Goal: Task Accomplishment & Management: Use online tool/utility

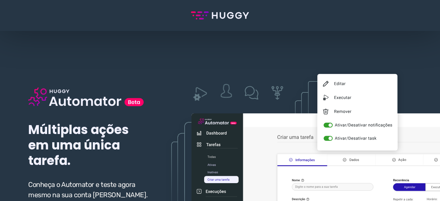
click at [72, 168] on div "Múltiplas ações em uma única tarefa. Conheça o Automator e teste agora mesmo na…" at bounding box center [89, 147] width 122 height 164
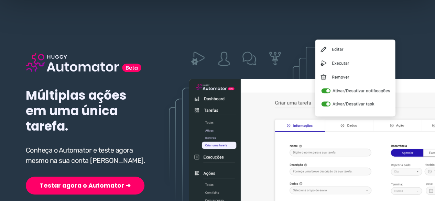
scroll to position [34, 0]
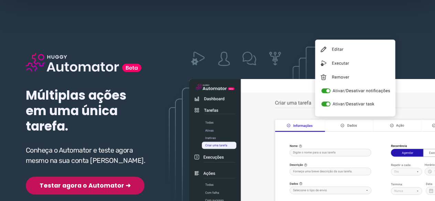
click at [72, 187] on button "Testar agora o Automator ➜" at bounding box center [85, 186] width 119 height 18
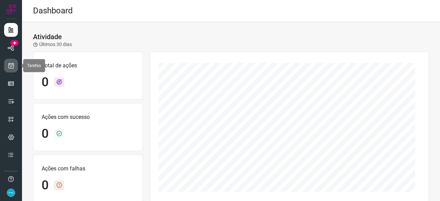
click at [10, 68] on icon at bounding box center [11, 65] width 7 height 7
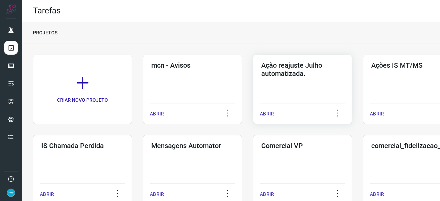
click at [269, 111] on p "ABRIR" at bounding box center [267, 113] width 14 height 7
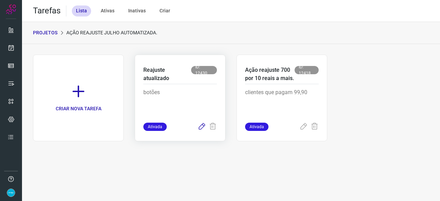
click at [199, 127] on icon at bounding box center [202, 127] width 8 height 8
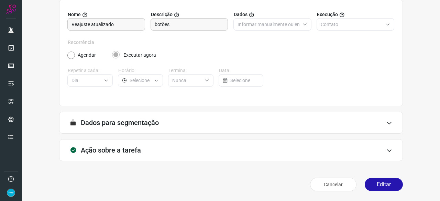
scroll to position [67, 0]
click at [372, 180] on button "Editar" at bounding box center [384, 184] width 38 height 13
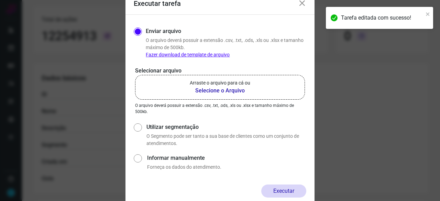
click at [215, 90] on b "Selecione o Arquivo" at bounding box center [220, 91] width 60 height 8
click at [0, 0] on input "Arraste o arquivo para cá ou Selecione o Arquivo" at bounding box center [0, 0] width 0 height 0
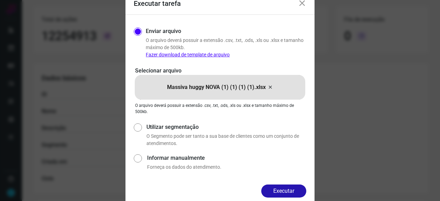
click at [289, 189] on button "Executar" at bounding box center [283, 191] width 45 height 13
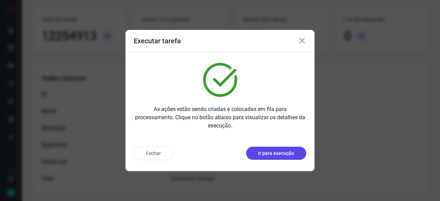
click at [270, 155] on p "Ir para execução" at bounding box center [276, 153] width 36 height 7
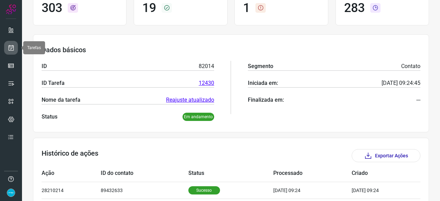
click at [9, 46] on icon at bounding box center [11, 47] width 7 height 7
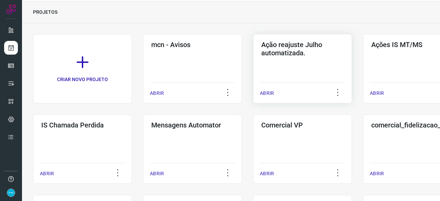
click at [265, 95] on p "ABRIR" at bounding box center [267, 93] width 14 height 7
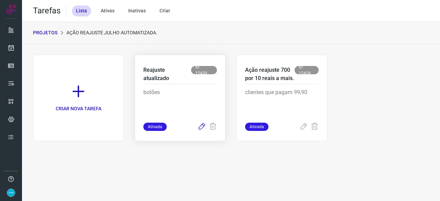
click at [202, 127] on icon at bounding box center [202, 127] width 8 height 8
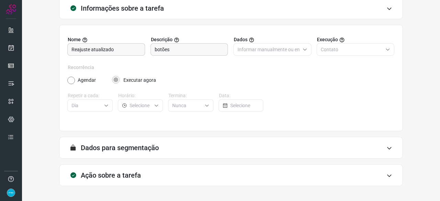
scroll to position [67, 0]
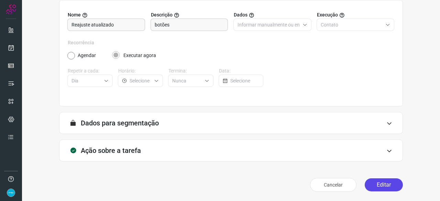
click at [378, 183] on button "Editar" at bounding box center [384, 184] width 38 height 13
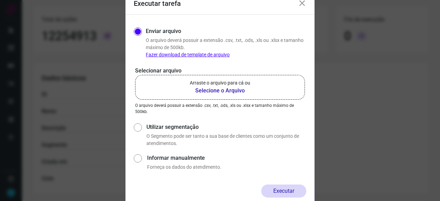
click at [217, 91] on b "Selecione o Arquivo" at bounding box center [220, 91] width 60 height 8
click at [0, 0] on input "Arraste o arquivo para cá ou Selecione o Arquivo" at bounding box center [0, 0] width 0 height 0
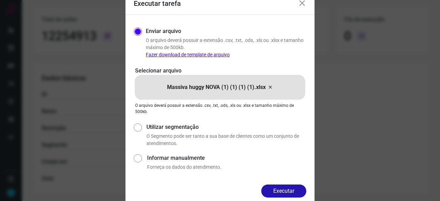
click at [299, 190] on button "Executar" at bounding box center [283, 191] width 45 height 13
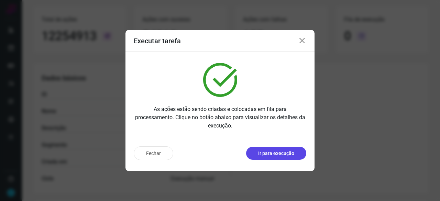
click at [274, 154] on p "Ir para execução" at bounding box center [276, 153] width 36 height 7
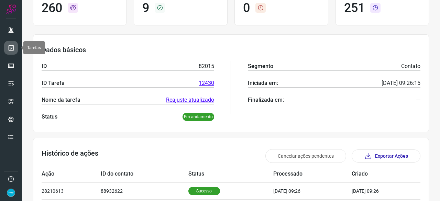
click at [11, 44] on icon at bounding box center [11, 47] width 7 height 7
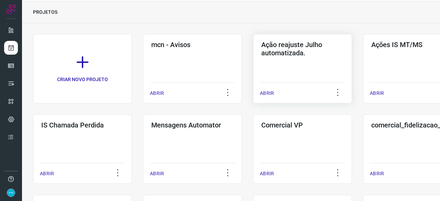
click at [266, 92] on p "ABRIR" at bounding box center [267, 93] width 14 height 7
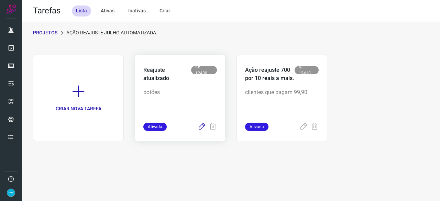
click at [202, 126] on icon at bounding box center [202, 127] width 8 height 8
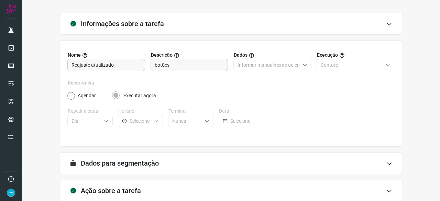
scroll to position [67, 0]
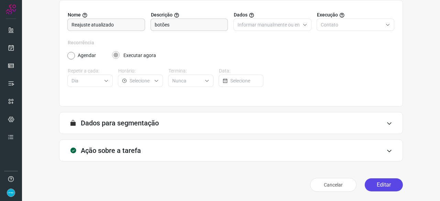
click at [373, 183] on button "Editar" at bounding box center [384, 184] width 38 height 13
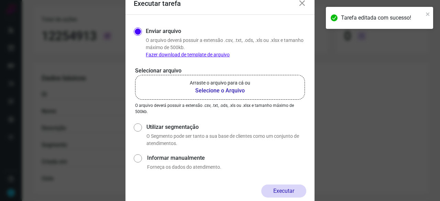
click at [225, 91] on b "Selecione o Arquivo" at bounding box center [220, 91] width 60 height 8
click at [0, 0] on input "Arraste o arquivo para cá ou Selecione o Arquivo" at bounding box center [0, 0] width 0 height 0
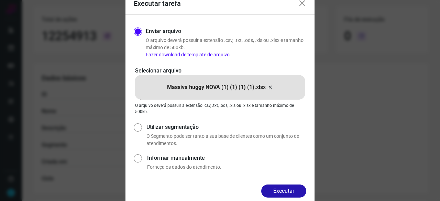
drag, startPoint x: 290, startPoint y: 192, endPoint x: 298, endPoint y: 193, distance: 8.3
click at [291, 192] on button "Executar" at bounding box center [283, 191] width 45 height 13
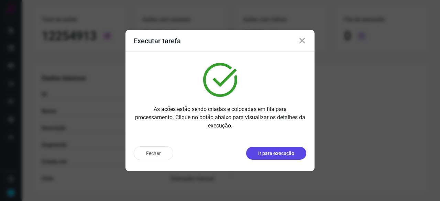
click at [276, 155] on p "Ir para execução" at bounding box center [276, 153] width 36 height 7
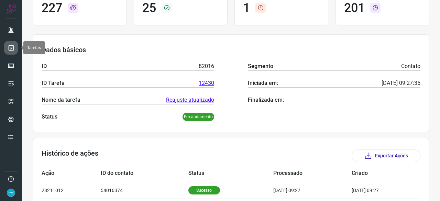
click at [15, 45] on link at bounding box center [11, 48] width 14 height 14
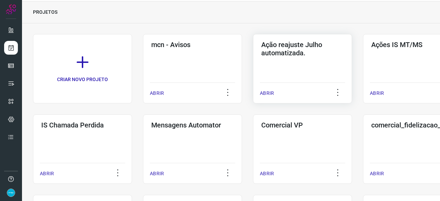
click at [271, 90] on p "ABRIR" at bounding box center [267, 93] width 14 height 7
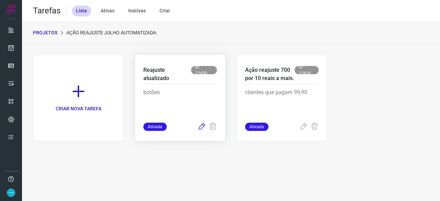
click at [201, 126] on icon at bounding box center [202, 127] width 8 height 8
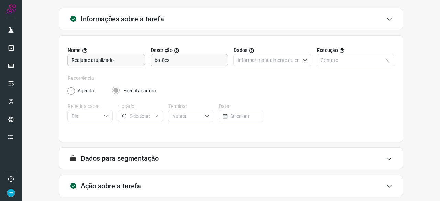
scroll to position [67, 0]
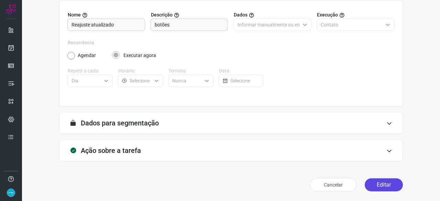
click at [370, 183] on button "Editar" at bounding box center [384, 184] width 38 height 13
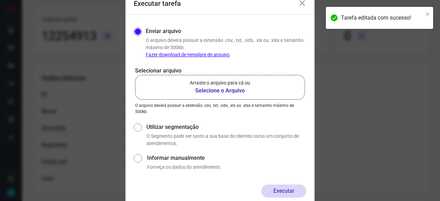
click at [220, 90] on b "Selecione o Arquivo" at bounding box center [220, 91] width 60 height 8
click at [0, 0] on input "Arraste o arquivo para cá ou Selecione o Arquivo" at bounding box center [0, 0] width 0 height 0
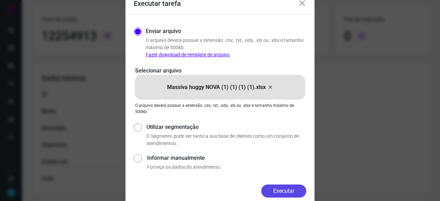
click at [290, 190] on button "Executar" at bounding box center [283, 191] width 45 height 13
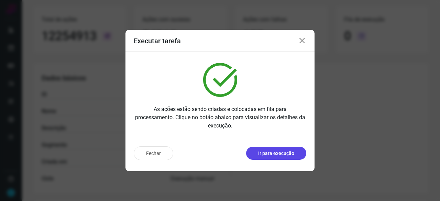
click at [278, 155] on p "Ir para execução" at bounding box center [276, 153] width 36 height 7
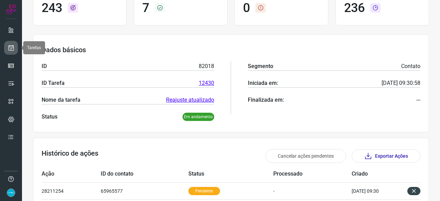
click at [14, 47] on icon at bounding box center [11, 47] width 7 height 7
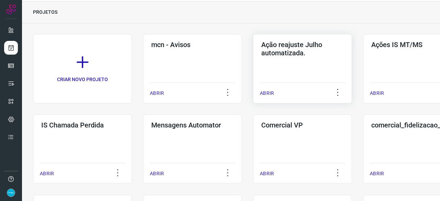
click at [266, 92] on p "ABRIR" at bounding box center [267, 93] width 14 height 7
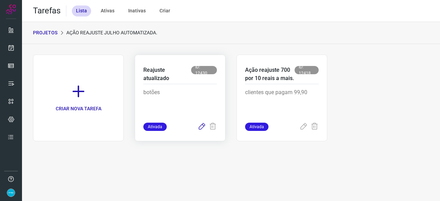
click at [203, 125] on icon at bounding box center [202, 127] width 8 height 8
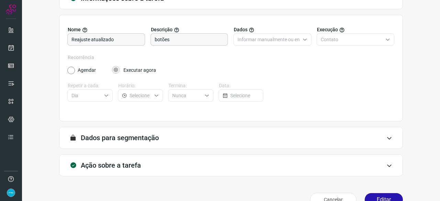
scroll to position [67, 0]
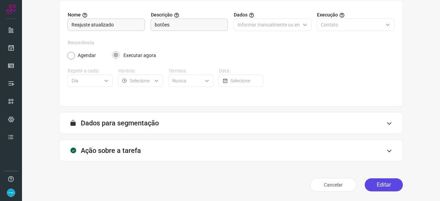
click at [382, 187] on button "Editar" at bounding box center [384, 184] width 38 height 13
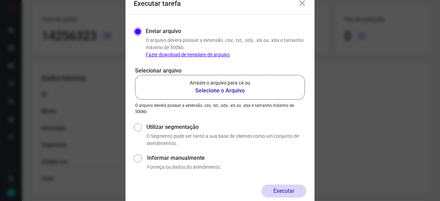
click at [220, 91] on b "Selecione o Arquivo" at bounding box center [220, 91] width 60 height 8
click at [0, 0] on input "Arraste o arquivo para cá ou Selecione o Arquivo" at bounding box center [0, 0] width 0 height 0
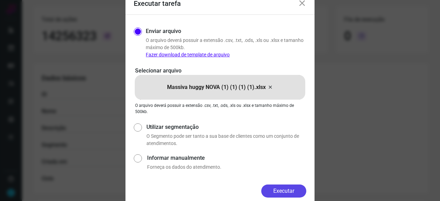
click at [277, 187] on button "Executar" at bounding box center [283, 191] width 45 height 13
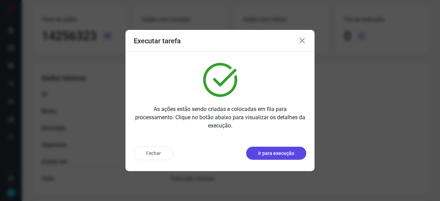
click at [277, 158] on button "Ir para execução" at bounding box center [276, 153] width 60 height 13
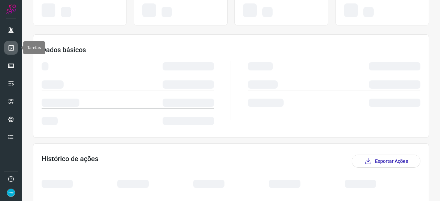
click at [12, 46] on icon at bounding box center [11, 47] width 7 height 7
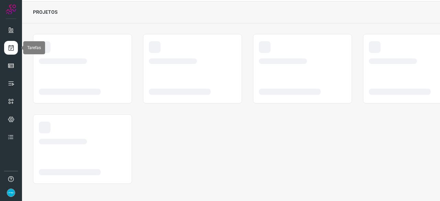
scroll to position [21, 0]
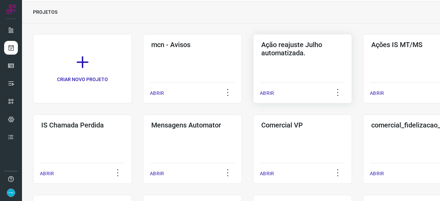
click at [267, 94] on p "ABRIR" at bounding box center [267, 93] width 14 height 7
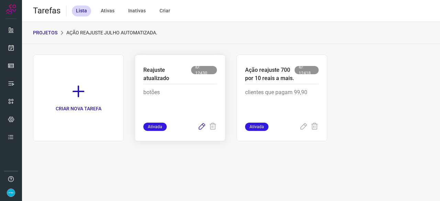
click at [200, 127] on icon at bounding box center [202, 127] width 8 height 8
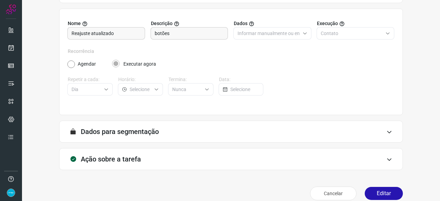
scroll to position [67, 0]
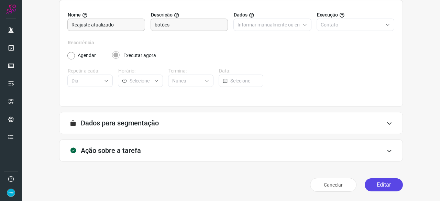
click at [380, 183] on button "Editar" at bounding box center [384, 184] width 38 height 13
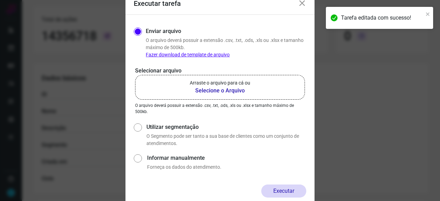
click at [213, 92] on b "Selecione o Arquivo" at bounding box center [220, 91] width 60 height 8
click at [0, 0] on input "Arraste o arquivo para cá ou Selecione o Arquivo" at bounding box center [0, 0] width 0 height 0
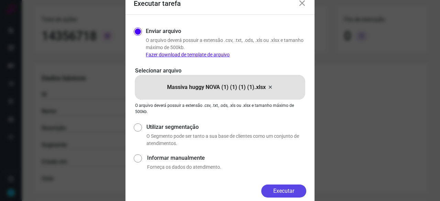
click at [293, 190] on button "Executar" at bounding box center [283, 191] width 45 height 13
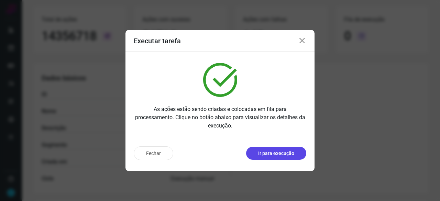
click at [271, 156] on p "Ir para execução" at bounding box center [276, 153] width 36 height 7
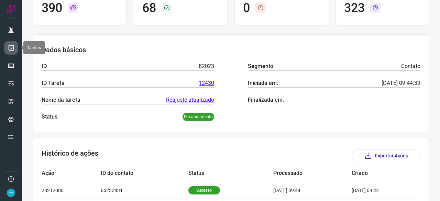
click at [10, 47] on icon at bounding box center [11, 47] width 7 height 7
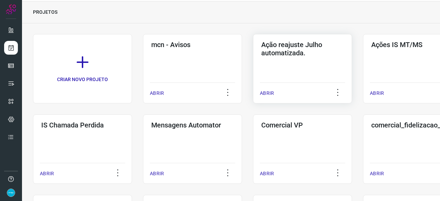
click at [267, 91] on p "ABRIR" at bounding box center [267, 93] width 14 height 7
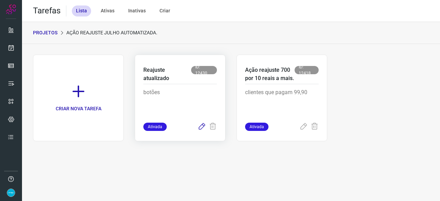
click at [200, 128] on icon at bounding box center [202, 127] width 8 height 8
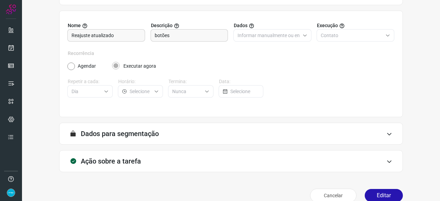
scroll to position [67, 0]
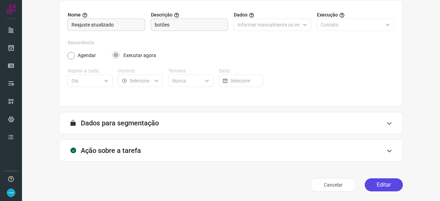
click at [371, 184] on button "Editar" at bounding box center [384, 184] width 38 height 13
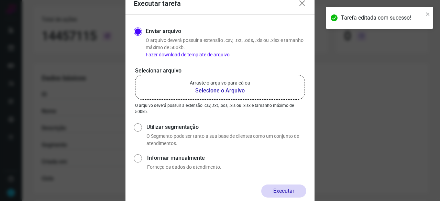
click at [210, 90] on b "Selecione o Arquivo" at bounding box center [220, 91] width 60 height 8
click at [0, 0] on input "Arraste o arquivo para cá ou Selecione o Arquivo" at bounding box center [0, 0] width 0 height 0
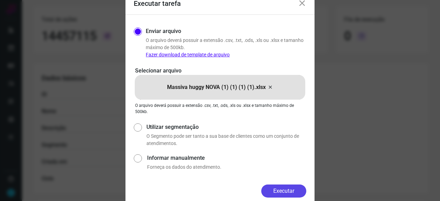
click at [284, 187] on button "Executar" at bounding box center [283, 191] width 45 height 13
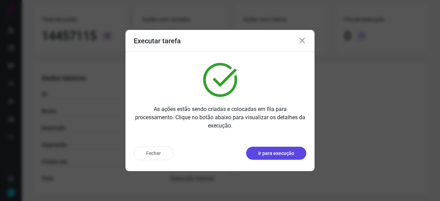
click at [283, 154] on p "Ir para execução" at bounding box center [276, 153] width 36 height 7
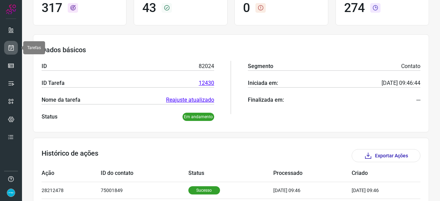
click at [11, 43] on link at bounding box center [11, 48] width 14 height 14
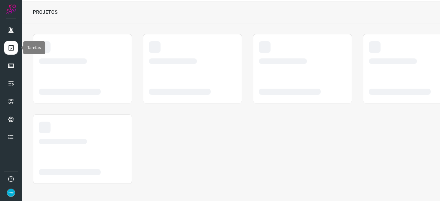
scroll to position [21, 0]
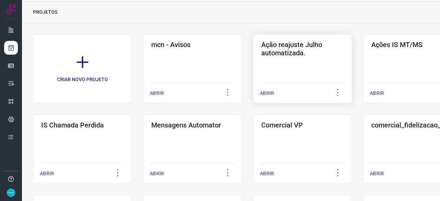
click at [268, 92] on p "ABRIR" at bounding box center [267, 93] width 14 height 7
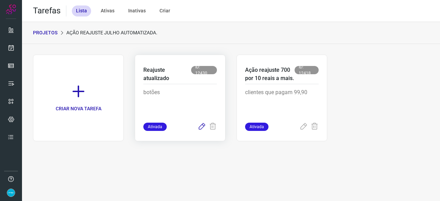
click at [201, 127] on icon at bounding box center [202, 127] width 8 height 8
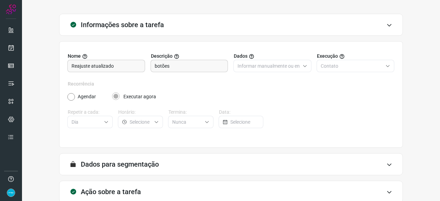
scroll to position [67, 0]
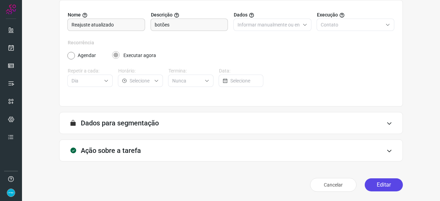
drag, startPoint x: 384, startPoint y: 183, endPoint x: 381, endPoint y: 180, distance: 4.1
click at [384, 183] on button "Editar" at bounding box center [384, 184] width 38 height 13
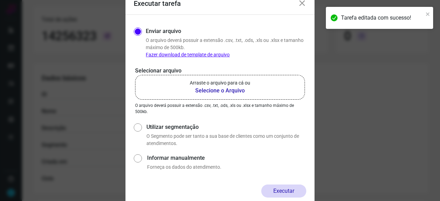
click at [203, 90] on b "Selecione o Arquivo" at bounding box center [220, 91] width 60 height 8
click at [0, 0] on input "Arraste o arquivo para cá ou Selecione o Arquivo" at bounding box center [0, 0] width 0 height 0
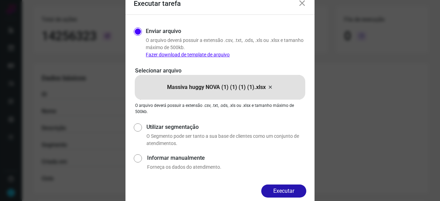
drag, startPoint x: 278, startPoint y: 188, endPoint x: 291, endPoint y: 194, distance: 14.9
click at [278, 188] on button "Executar" at bounding box center [283, 191] width 45 height 13
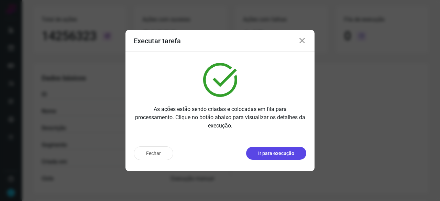
click at [268, 154] on p "Ir para execução" at bounding box center [276, 153] width 36 height 7
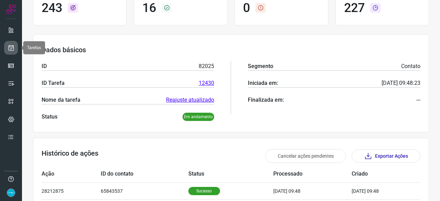
click at [12, 46] on icon at bounding box center [11, 47] width 7 height 7
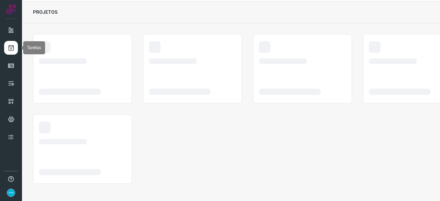
scroll to position [21, 0]
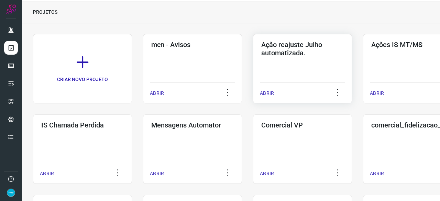
click at [266, 95] on p "ABRIR" at bounding box center [267, 93] width 14 height 7
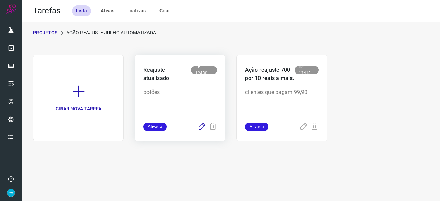
click at [202, 127] on icon at bounding box center [202, 127] width 8 height 8
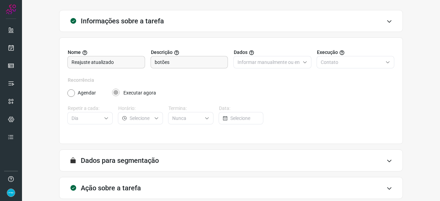
scroll to position [67, 0]
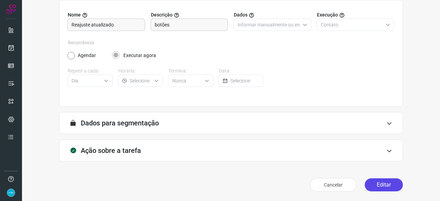
click at [381, 182] on button "Editar" at bounding box center [384, 184] width 38 height 13
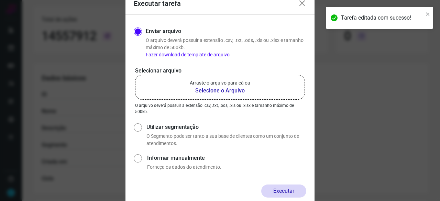
click at [216, 90] on b "Selecione o Arquivo" at bounding box center [220, 91] width 60 height 8
click at [0, 0] on input "Arraste o arquivo para cá ou Selecione o Arquivo" at bounding box center [0, 0] width 0 height 0
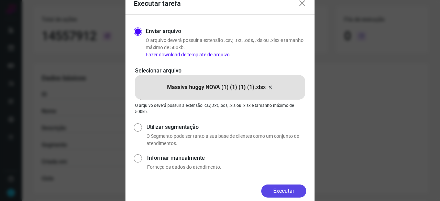
click at [300, 189] on button "Executar" at bounding box center [283, 191] width 45 height 13
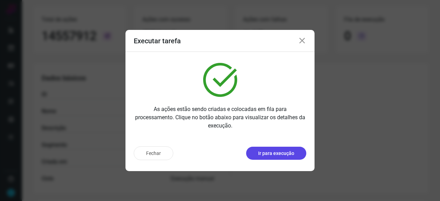
click at [277, 156] on p "Ir para execução" at bounding box center [276, 153] width 36 height 7
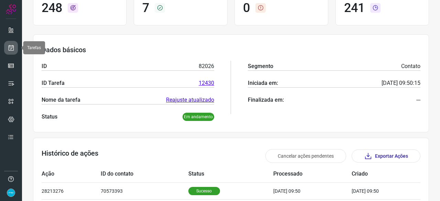
click at [10, 47] on icon at bounding box center [11, 47] width 7 height 7
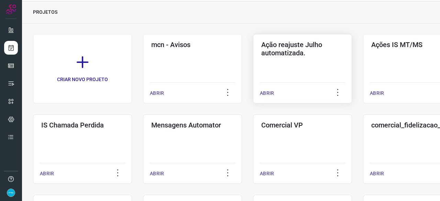
click at [270, 94] on p "ABRIR" at bounding box center [267, 93] width 14 height 7
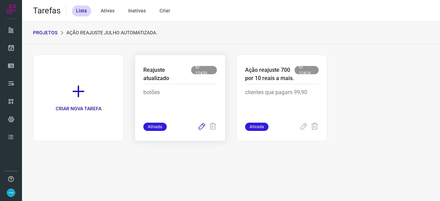
click at [201, 127] on icon at bounding box center [202, 127] width 8 height 8
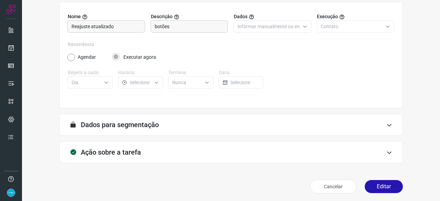
scroll to position [67, 0]
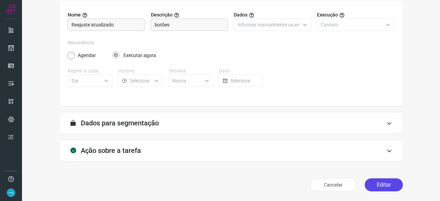
click at [375, 189] on button "Editar" at bounding box center [384, 184] width 38 height 13
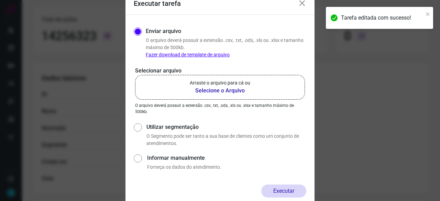
click at [214, 91] on b "Selecione o Arquivo" at bounding box center [220, 91] width 60 height 8
click at [0, 0] on input "Arraste o arquivo para cá ou Selecione o Arquivo" at bounding box center [0, 0] width 0 height 0
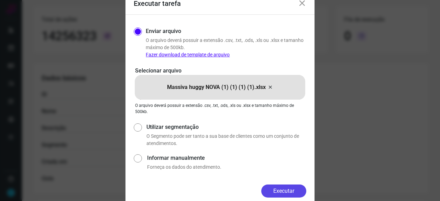
click at [290, 191] on button "Executar" at bounding box center [283, 191] width 45 height 13
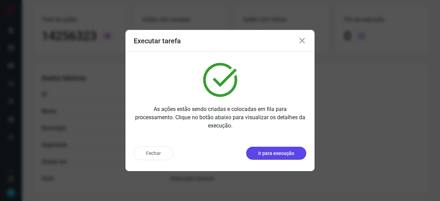
click at [268, 155] on p "Ir para execução" at bounding box center [276, 153] width 36 height 7
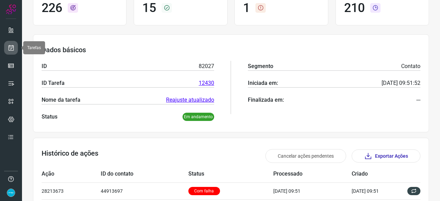
click at [13, 49] on icon at bounding box center [11, 47] width 7 height 7
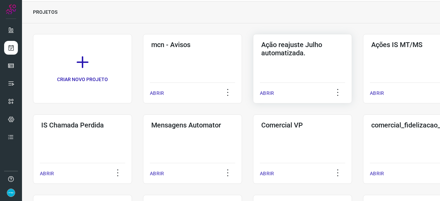
click at [265, 94] on p "ABRIR" at bounding box center [267, 93] width 14 height 7
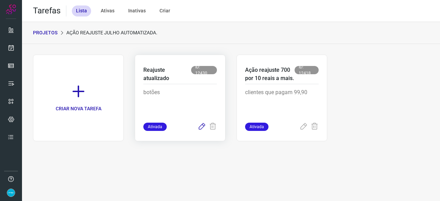
click at [201, 125] on icon at bounding box center [202, 127] width 8 height 8
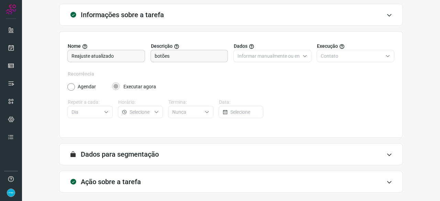
scroll to position [67, 0]
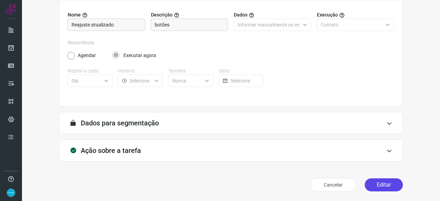
click at [384, 185] on button "Editar" at bounding box center [384, 184] width 38 height 13
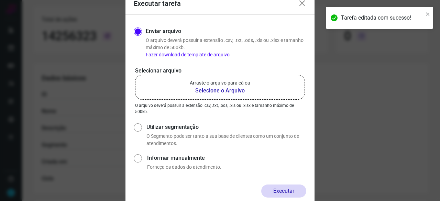
click at [211, 90] on b "Selecione o Arquivo" at bounding box center [220, 91] width 60 height 8
click at [0, 0] on input "Arraste o arquivo para cá ou Selecione o Arquivo" at bounding box center [0, 0] width 0 height 0
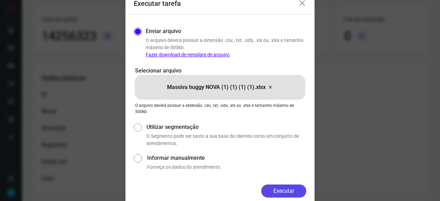
click at [294, 187] on button "Executar" at bounding box center [283, 191] width 45 height 13
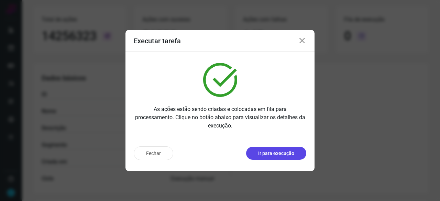
click at [273, 153] on p "Ir para execução" at bounding box center [276, 153] width 36 height 7
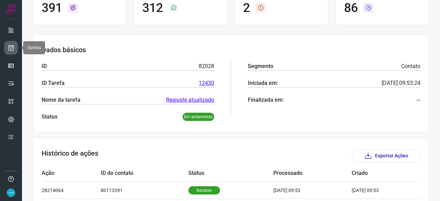
click at [10, 51] on icon at bounding box center [11, 47] width 7 height 7
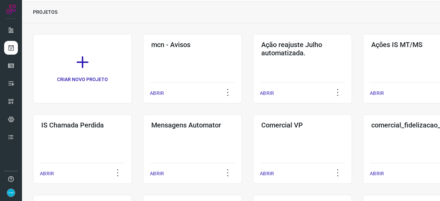
scroll to position [55, 0]
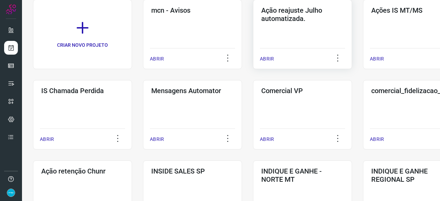
click at [267, 58] on p "ABRIR" at bounding box center [267, 58] width 14 height 7
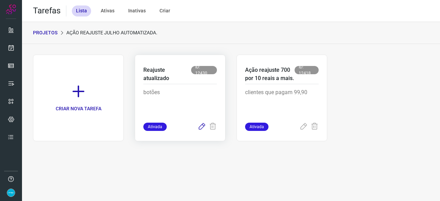
click at [201, 127] on icon at bounding box center [202, 127] width 8 height 8
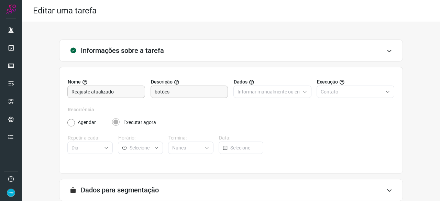
scroll to position [67, 0]
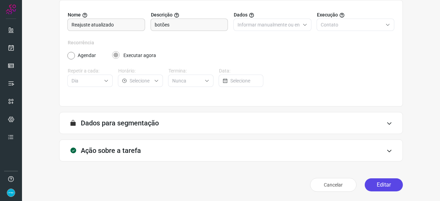
click at [379, 186] on button "Editar" at bounding box center [384, 184] width 38 height 13
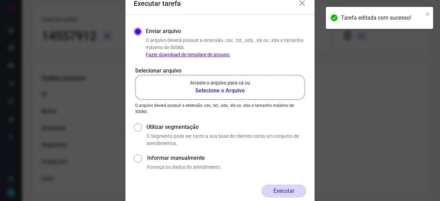
click at [207, 91] on b "Selecione o Arquivo" at bounding box center [220, 91] width 60 height 8
click at [0, 0] on input "Arraste o arquivo para cá ou Selecione o Arquivo" at bounding box center [0, 0] width 0 height 0
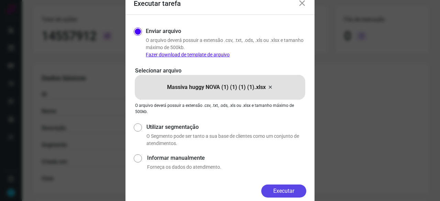
click at [293, 188] on button "Executar" at bounding box center [283, 191] width 45 height 13
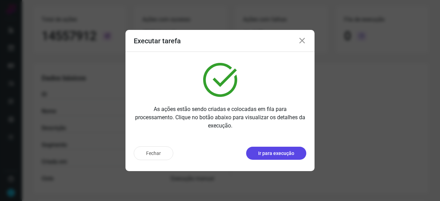
click at [273, 157] on button "Ir para execução" at bounding box center [276, 153] width 60 height 13
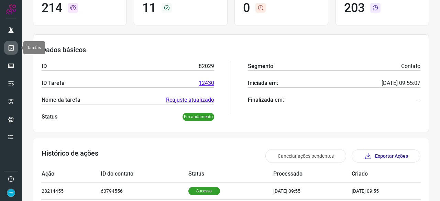
click at [10, 46] on icon at bounding box center [11, 47] width 7 height 7
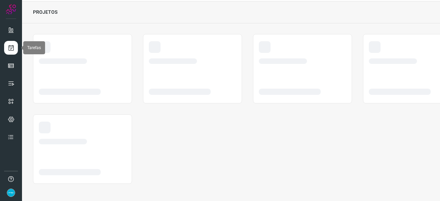
scroll to position [21, 0]
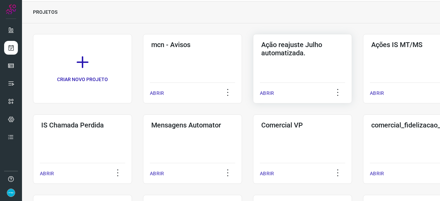
click at [271, 93] on p "ABRIR" at bounding box center [267, 93] width 14 height 7
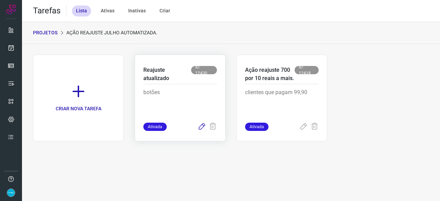
click at [199, 127] on icon at bounding box center [202, 127] width 8 height 8
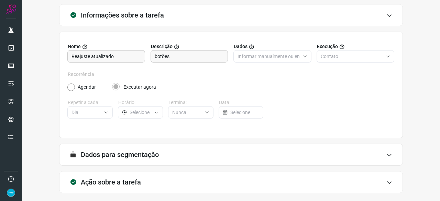
scroll to position [67, 0]
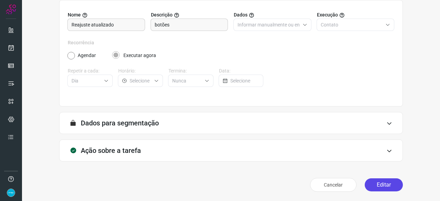
click at [378, 186] on button "Editar" at bounding box center [384, 184] width 38 height 13
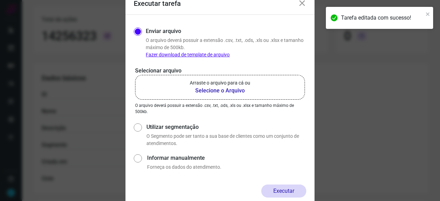
click at [219, 90] on b "Selecione o Arquivo" at bounding box center [220, 91] width 60 height 8
click at [0, 0] on input "Arraste o arquivo para cá ou Selecione o Arquivo" at bounding box center [0, 0] width 0 height 0
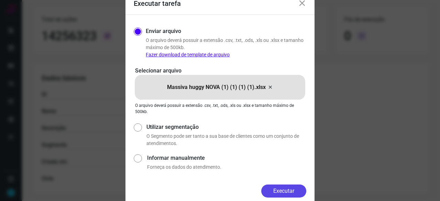
click at [276, 188] on button "Executar" at bounding box center [283, 191] width 45 height 13
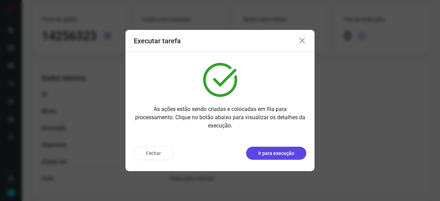
click at [268, 152] on p "Ir para execução" at bounding box center [276, 153] width 36 height 7
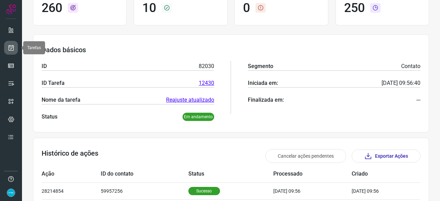
click at [10, 45] on icon at bounding box center [11, 47] width 7 height 7
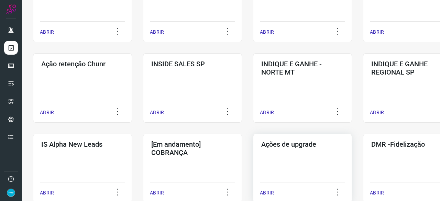
scroll to position [227, 0]
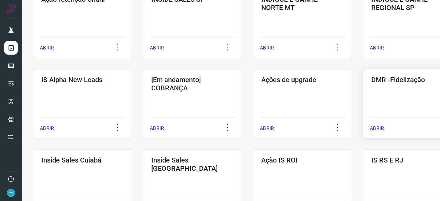
click at [377, 125] on p "ABRIR" at bounding box center [377, 128] width 14 height 7
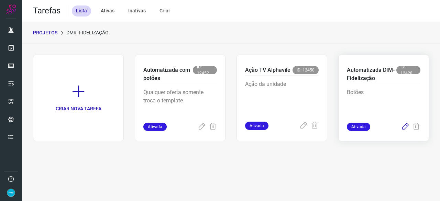
click at [405, 126] on icon at bounding box center [405, 127] width 8 height 8
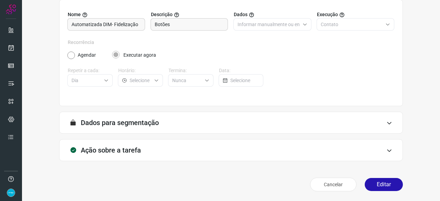
scroll to position [67, 0]
click at [386, 184] on button "Editar" at bounding box center [384, 184] width 38 height 13
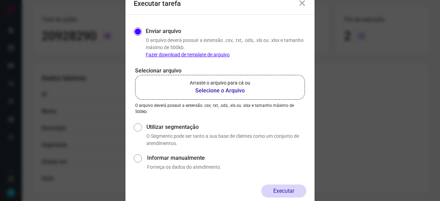
click at [230, 88] on b "Selecione o Arquivo" at bounding box center [220, 91] width 60 height 8
click at [0, 0] on input "Arraste o arquivo para cá ou Selecione o Arquivo" at bounding box center [0, 0] width 0 height 0
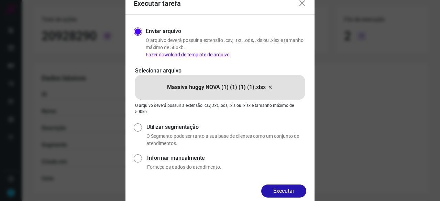
drag, startPoint x: 293, startPoint y: 195, endPoint x: 303, endPoint y: 196, distance: 10.0
click at [293, 194] on button "Executar" at bounding box center [283, 191] width 45 height 13
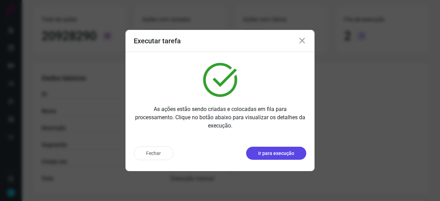
click at [279, 153] on p "Ir para execução" at bounding box center [276, 153] width 36 height 7
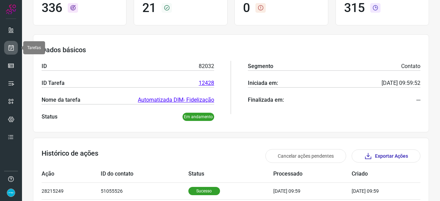
click at [12, 47] on icon at bounding box center [11, 47] width 7 height 7
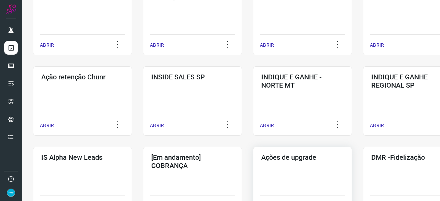
scroll to position [192, 0]
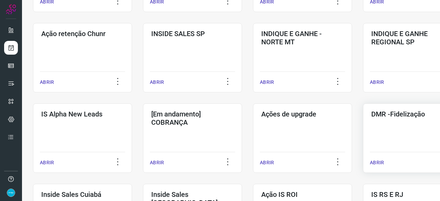
click at [381, 163] on p "ABRIR" at bounding box center [377, 162] width 14 height 7
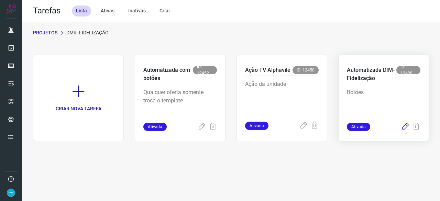
click at [407, 127] on icon at bounding box center [405, 127] width 8 height 8
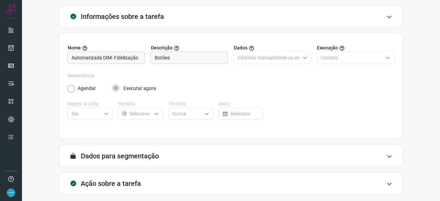
scroll to position [67, 0]
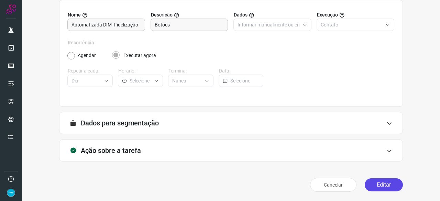
click at [375, 187] on button "Editar" at bounding box center [384, 184] width 38 height 13
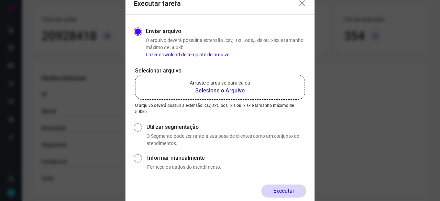
click at [200, 91] on b "Selecione o Arquivo" at bounding box center [220, 91] width 60 height 8
click at [0, 0] on input "Arraste o arquivo para cá ou Selecione o Arquivo" at bounding box center [0, 0] width 0 height 0
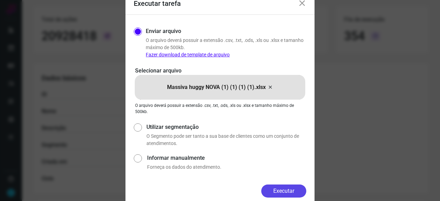
click at [285, 190] on button "Executar" at bounding box center [283, 191] width 45 height 13
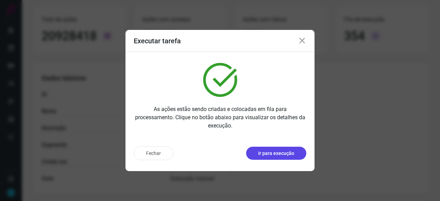
click at [269, 153] on p "Ir para execução" at bounding box center [276, 153] width 36 height 7
